Goal: Task Accomplishment & Management: Use online tool/utility

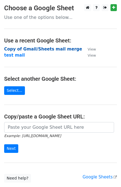
click at [16, 50] on strong "Copy of Gmail/Sheets mail merge" at bounding box center [43, 49] width 78 height 5
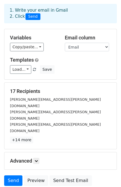
scroll to position [31, 0]
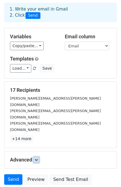
click at [37, 158] on icon at bounding box center [36, 159] width 3 height 3
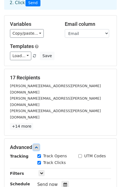
scroll to position [47, 0]
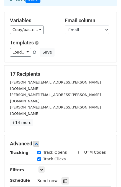
click at [40, 157] on input "Track Clicks" at bounding box center [39, 159] width 4 height 4
checkbox input "false"
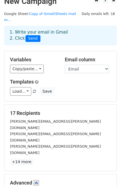
scroll to position [0, 0]
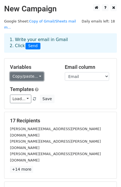
click at [27, 73] on link "Copy/paste..." at bounding box center [27, 76] width 34 height 9
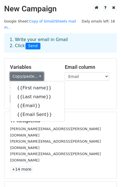
click at [27, 73] on link "Copy/paste..." at bounding box center [27, 76] width 34 height 9
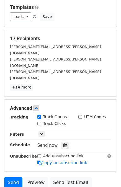
scroll to position [104, 0]
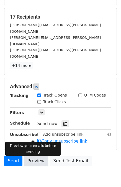
click at [33, 156] on link "Preview" at bounding box center [36, 161] width 24 height 11
